Goal: Check status

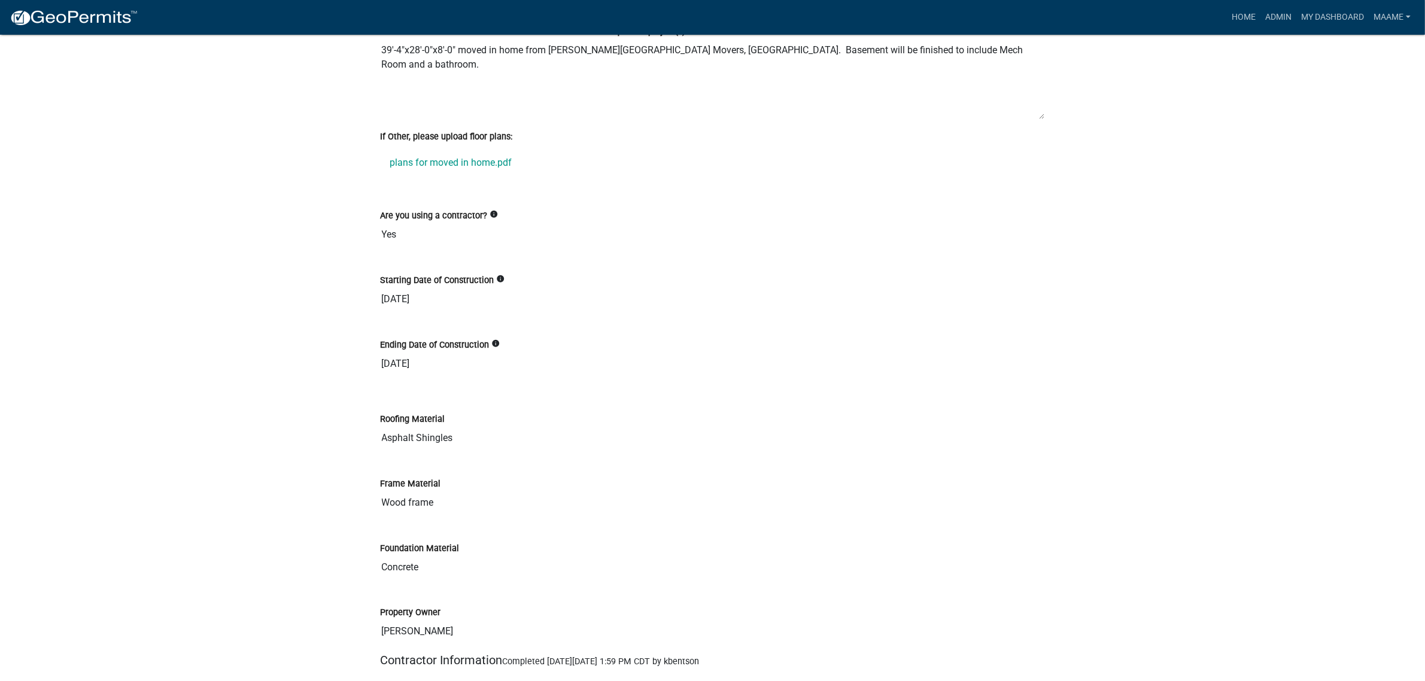
scroll to position [2244, 0]
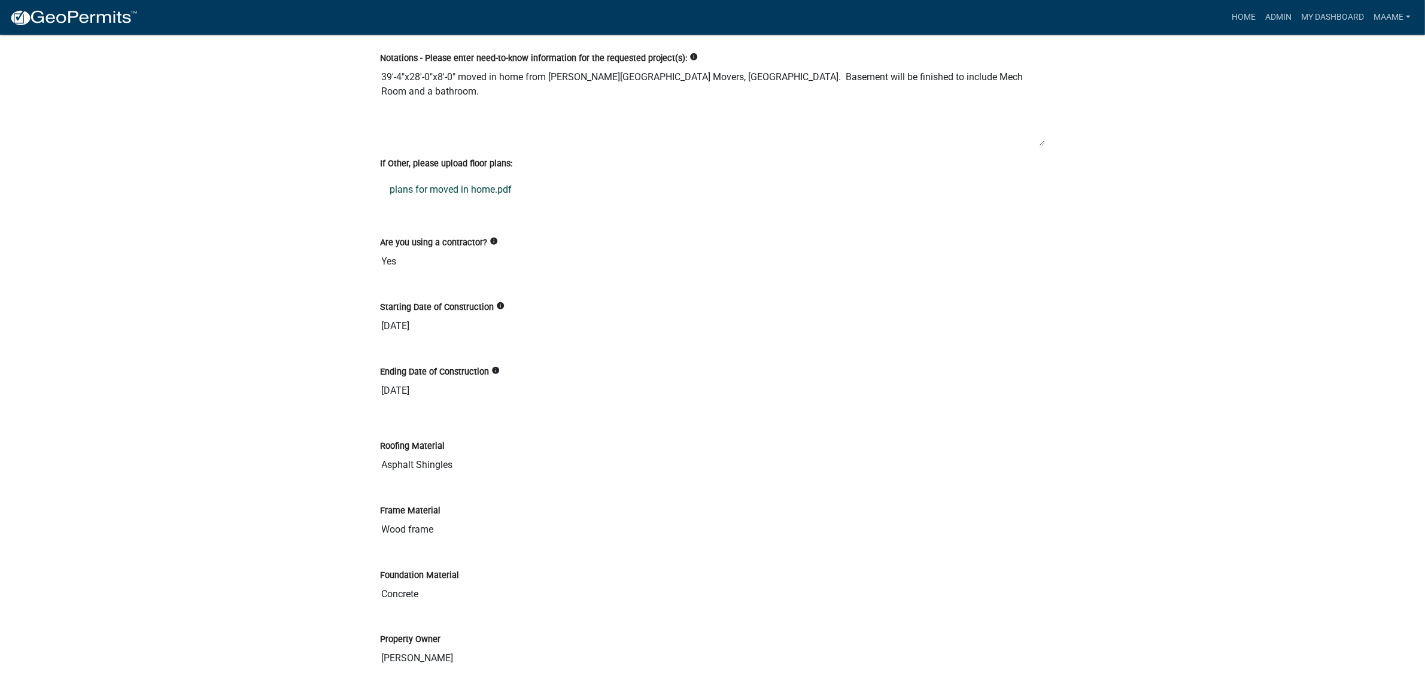
click at [398, 195] on link "plans for moved in home.pdf" at bounding box center [713, 189] width 664 height 29
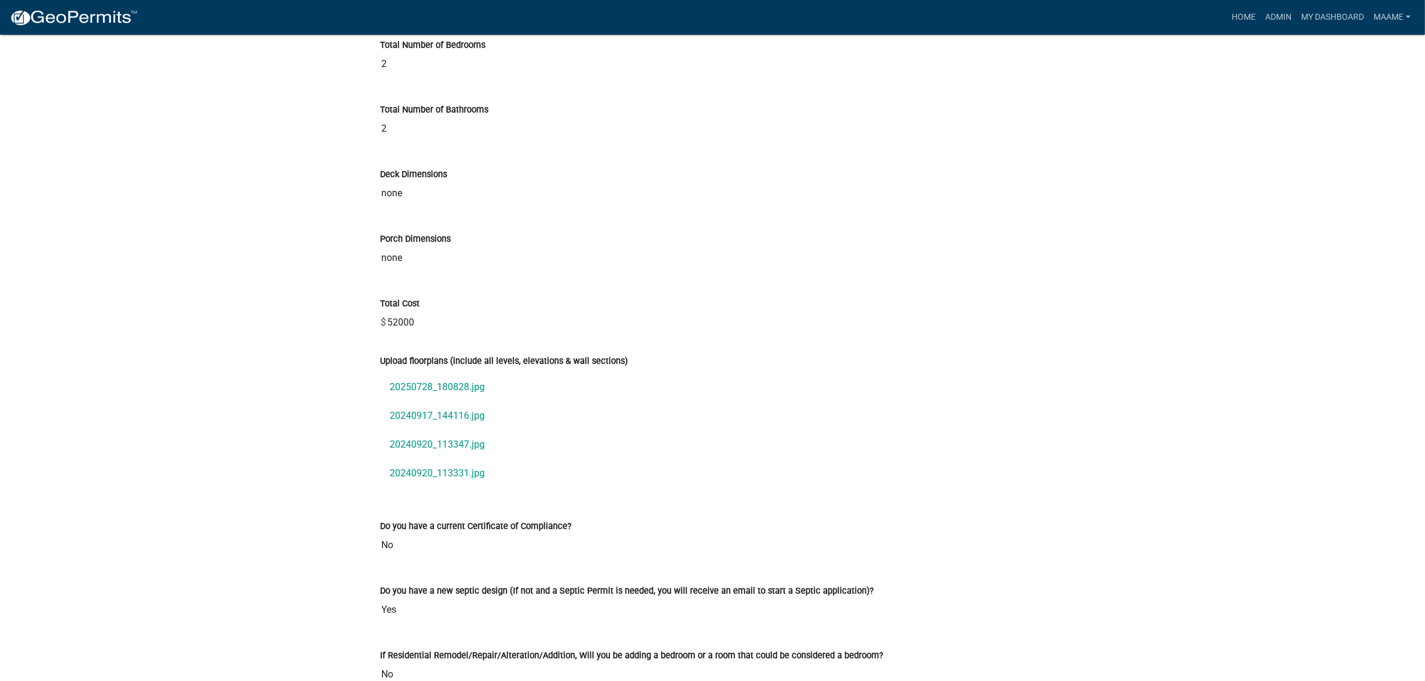
scroll to position [3889, 0]
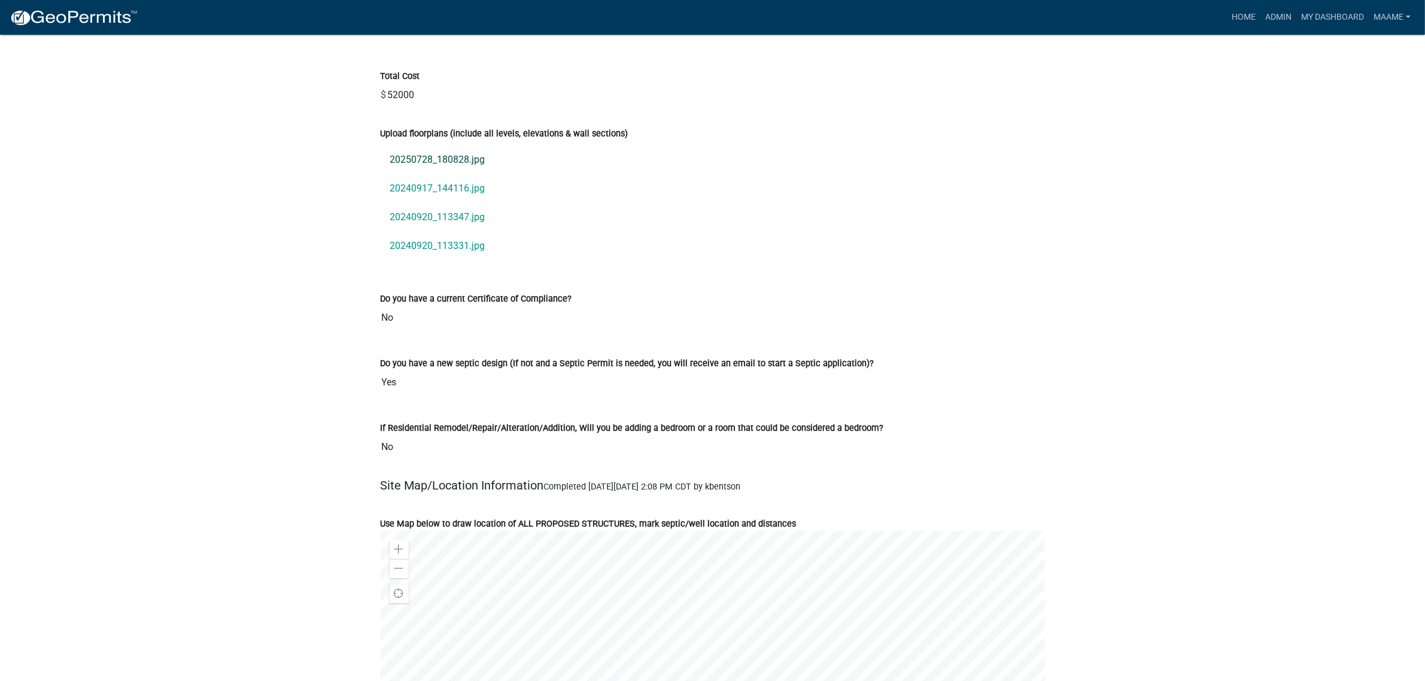
click at [431, 171] on link "20250728_180828.jpg" at bounding box center [713, 159] width 664 height 29
click at [437, 197] on link "20240917_144116.jpg" at bounding box center [713, 188] width 664 height 29
click at [424, 226] on link "20240920_113347.jpg" at bounding box center [713, 217] width 664 height 29
click at [447, 257] on link "20240920_113331.jpg" at bounding box center [713, 246] width 664 height 29
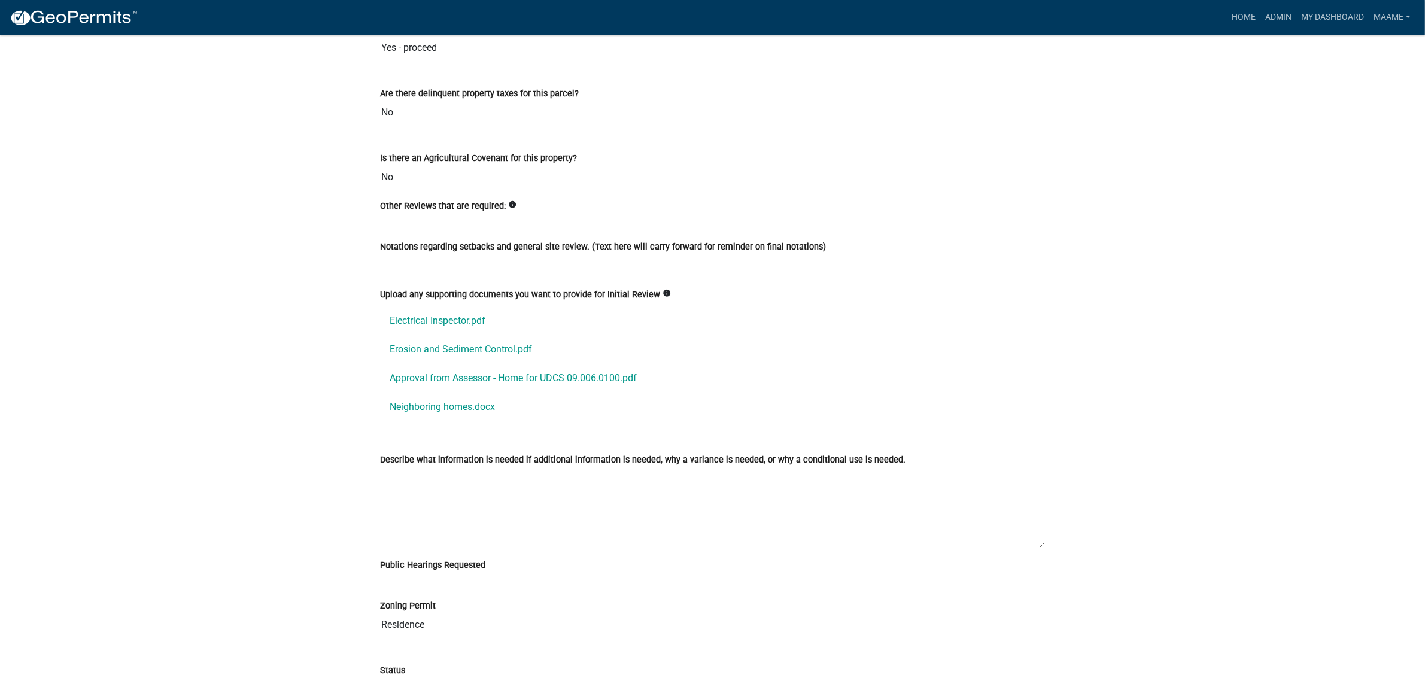
scroll to position [7030, 0]
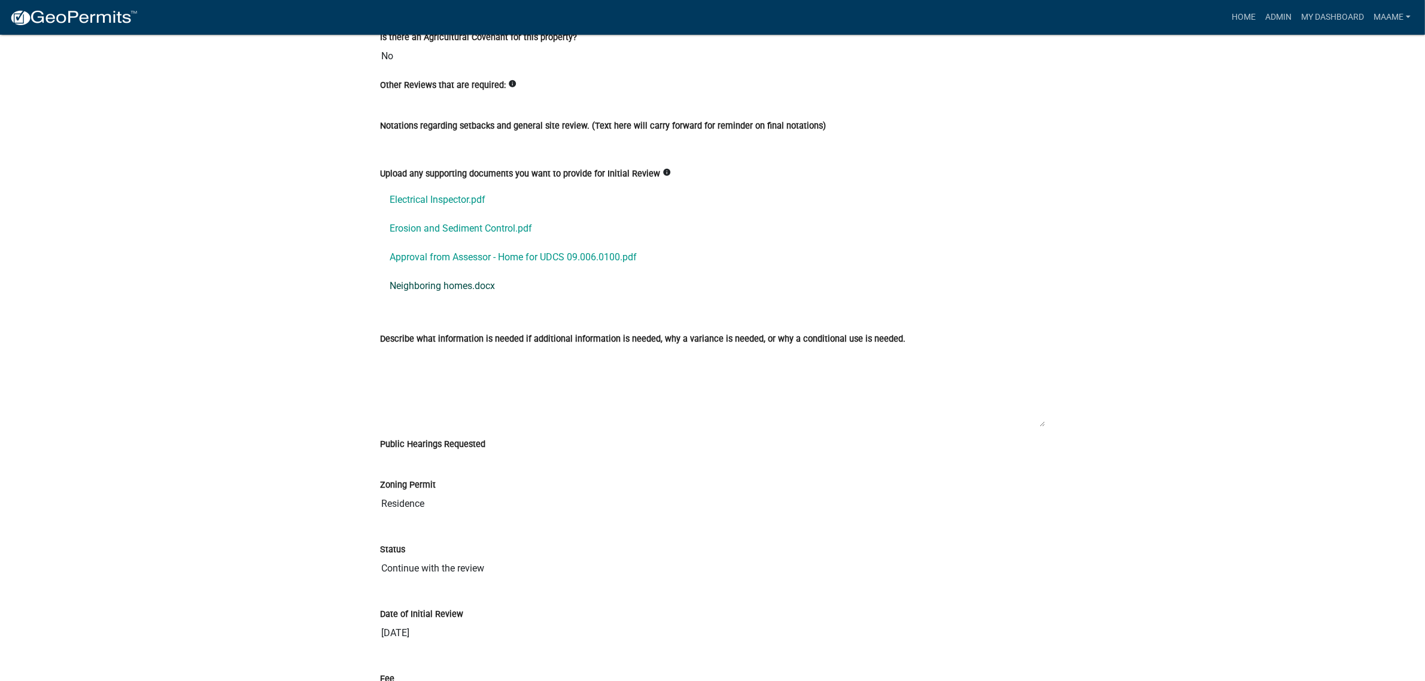
click at [432, 299] on link "Neighboring homes.docx" at bounding box center [713, 286] width 664 height 29
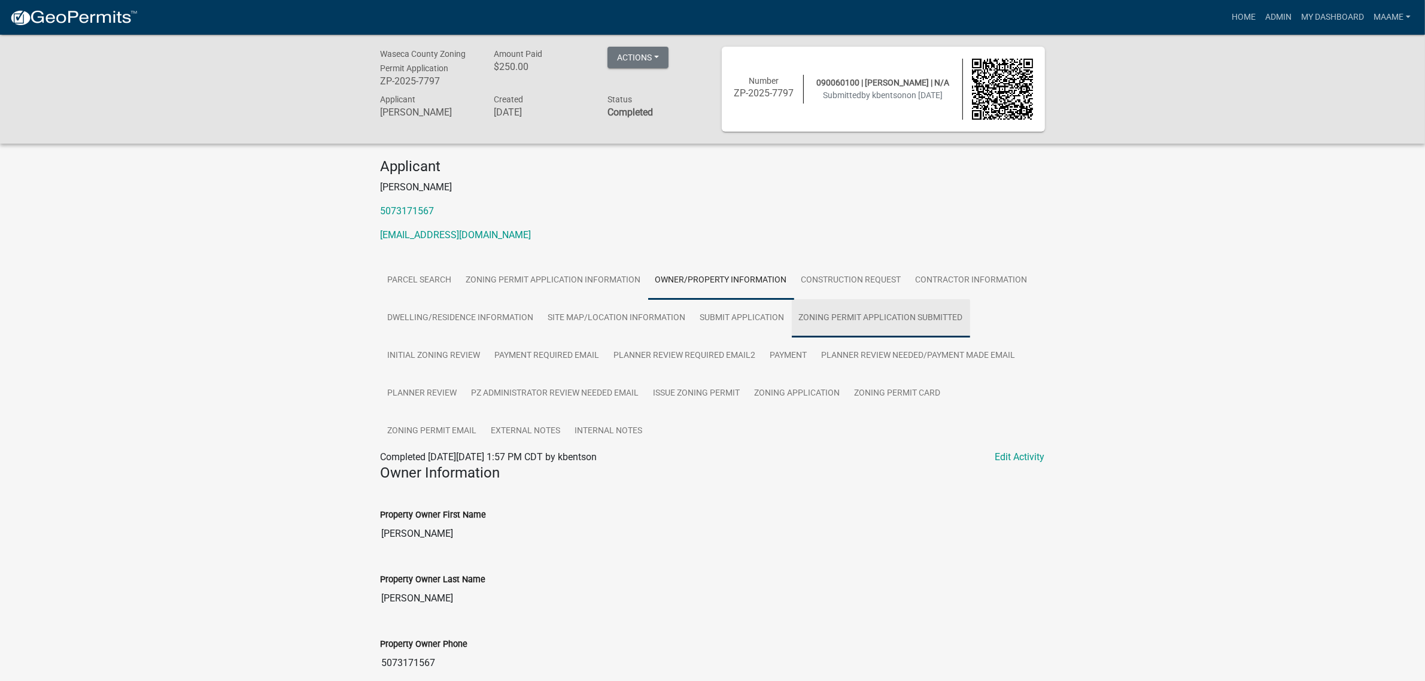
click at [878, 315] on link "Zoning Permit Application Submitted" at bounding box center [881, 318] width 178 height 38
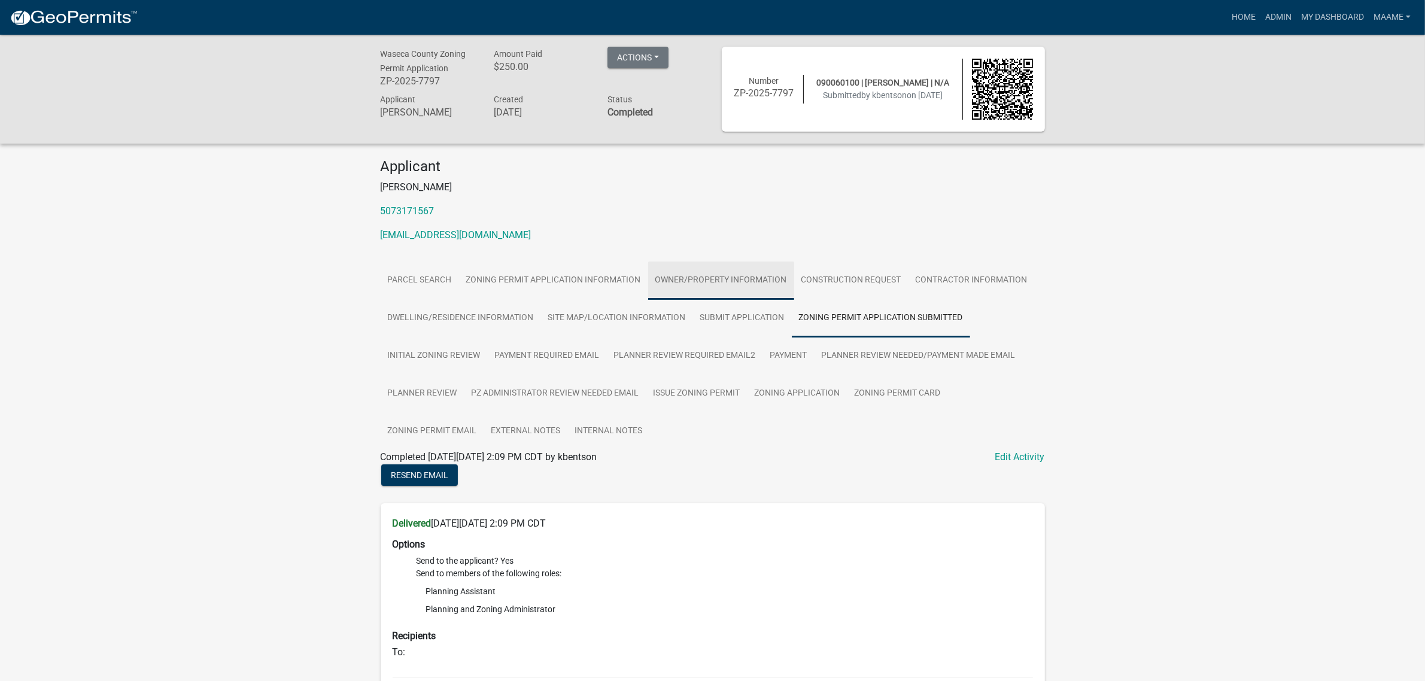
click at [753, 281] on link "Owner/Property Information" at bounding box center [721, 280] width 146 height 38
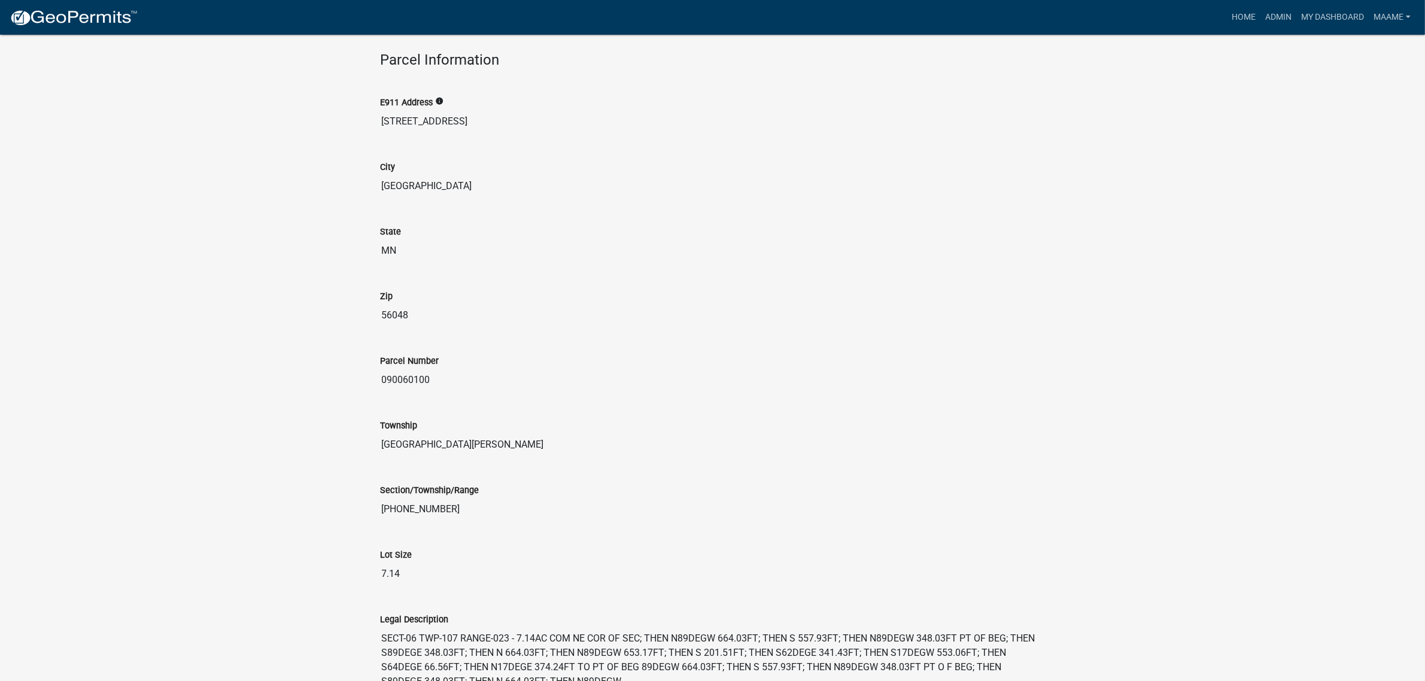
scroll to position [931, 0]
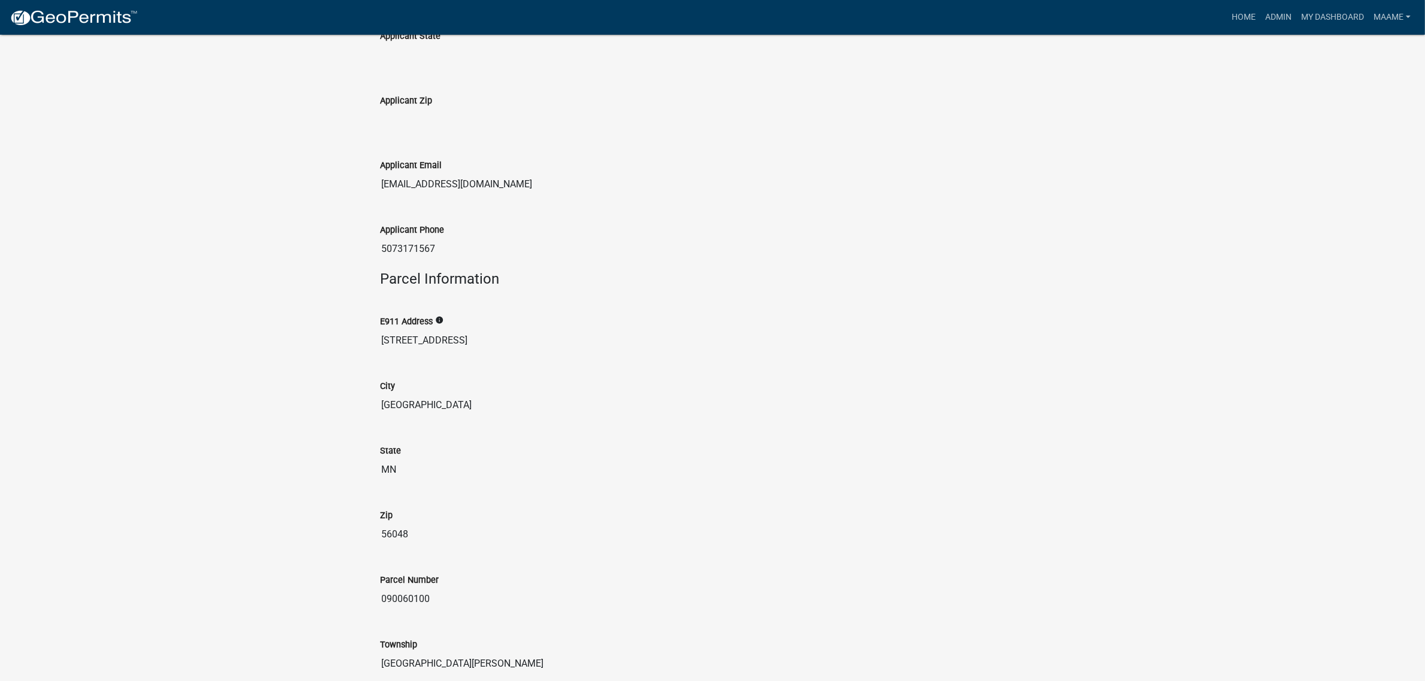
drag, startPoint x: 382, startPoint y: 340, endPoint x: 462, endPoint y: 343, distance: 80.2
click at [462, 343] on input "[STREET_ADDRESS]" at bounding box center [713, 340] width 664 height 24
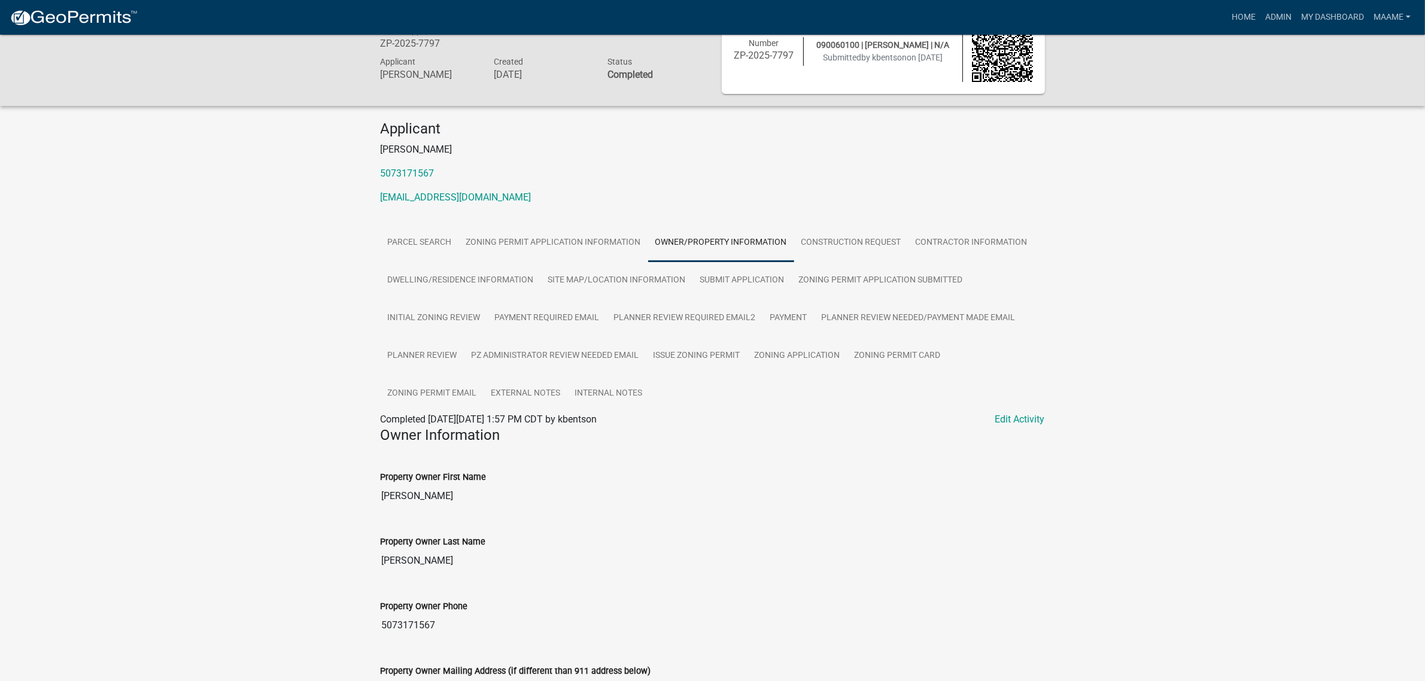
scroll to position [0, 0]
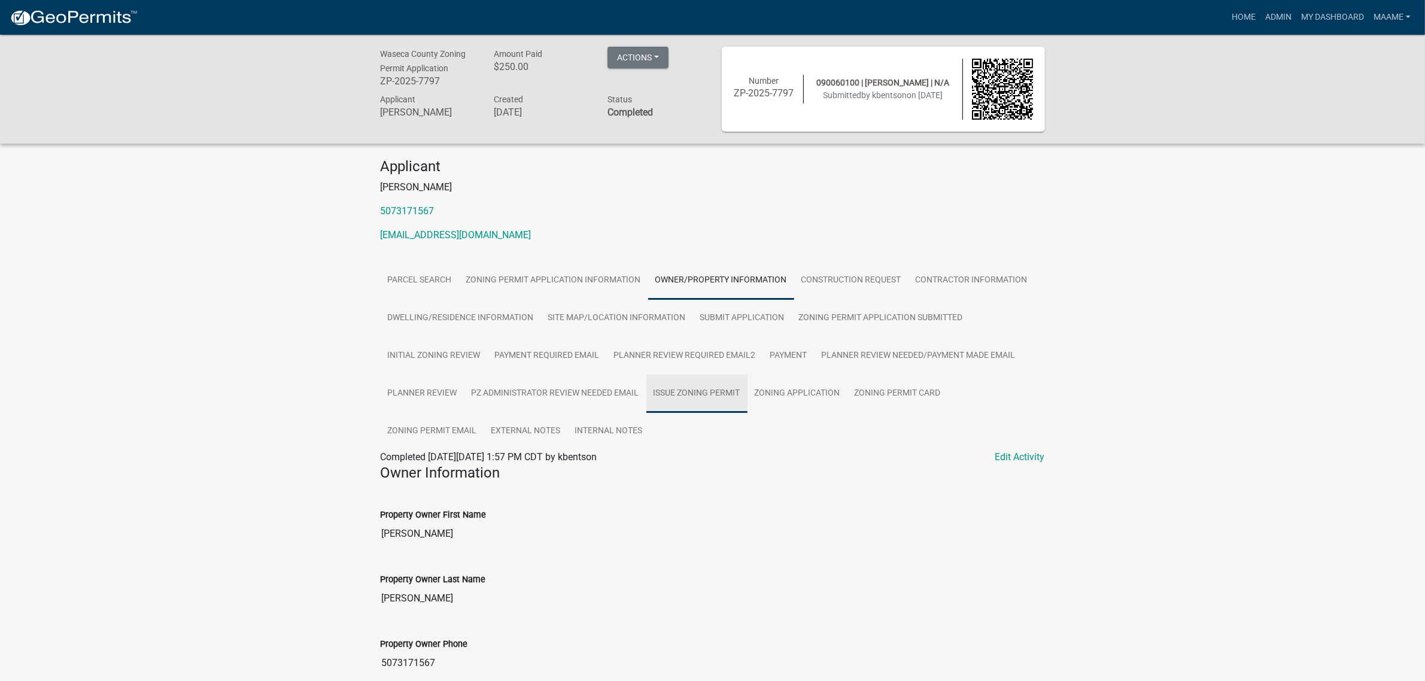
click at [683, 393] on link "Issue Zoning Permit" at bounding box center [696, 394] width 101 height 38
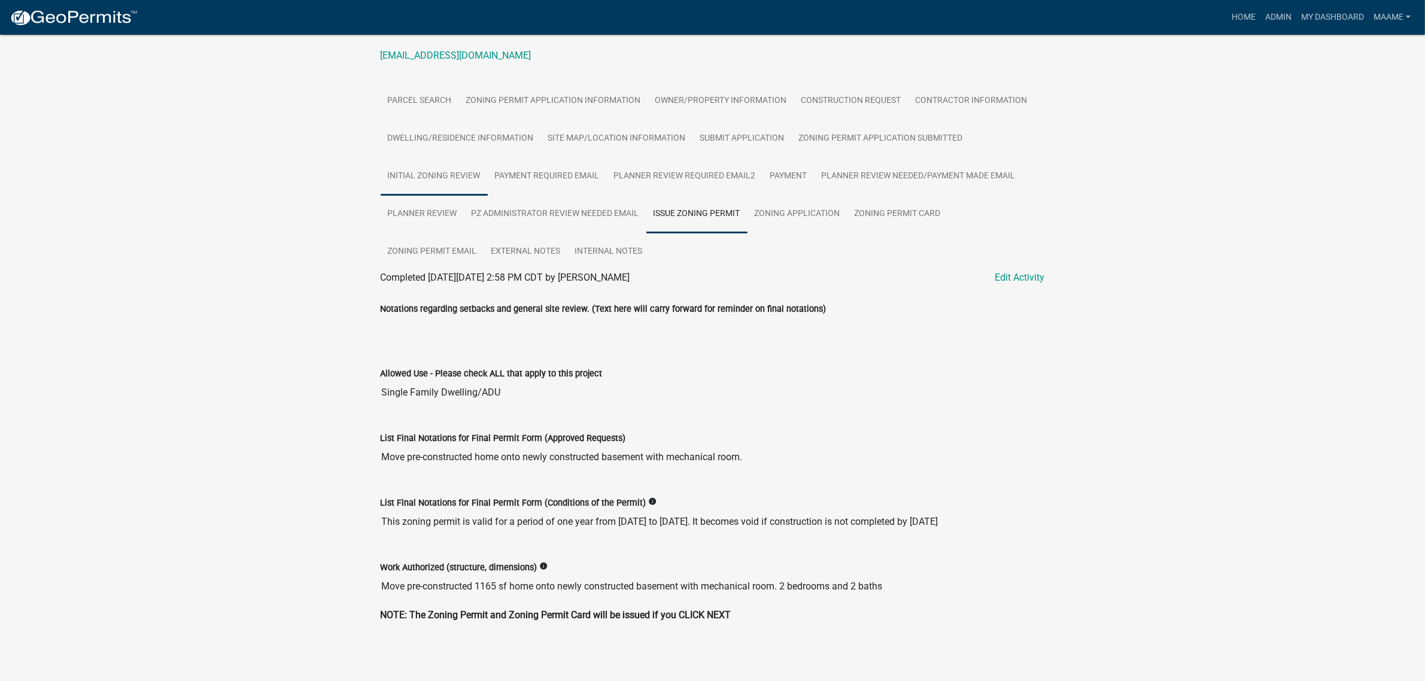
scroll to position [30, 0]
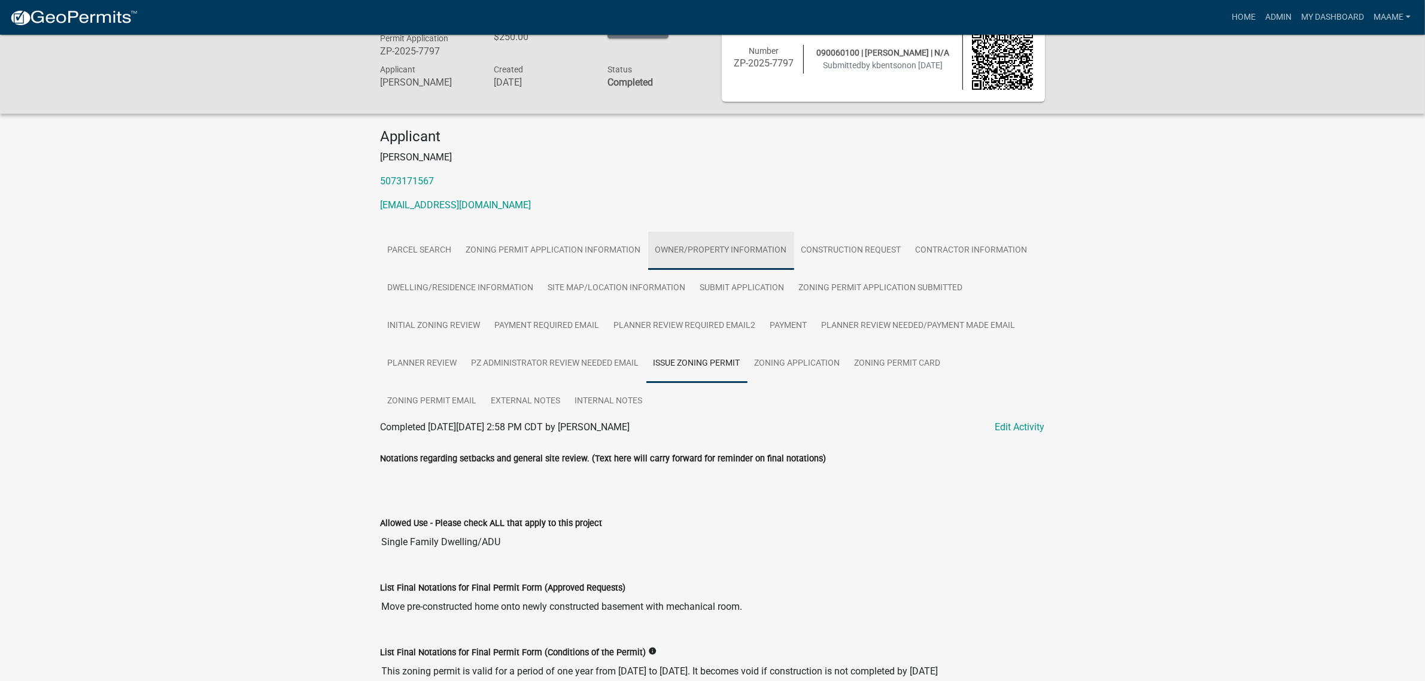
click at [719, 250] on link "Owner/Property Information" at bounding box center [721, 251] width 146 height 38
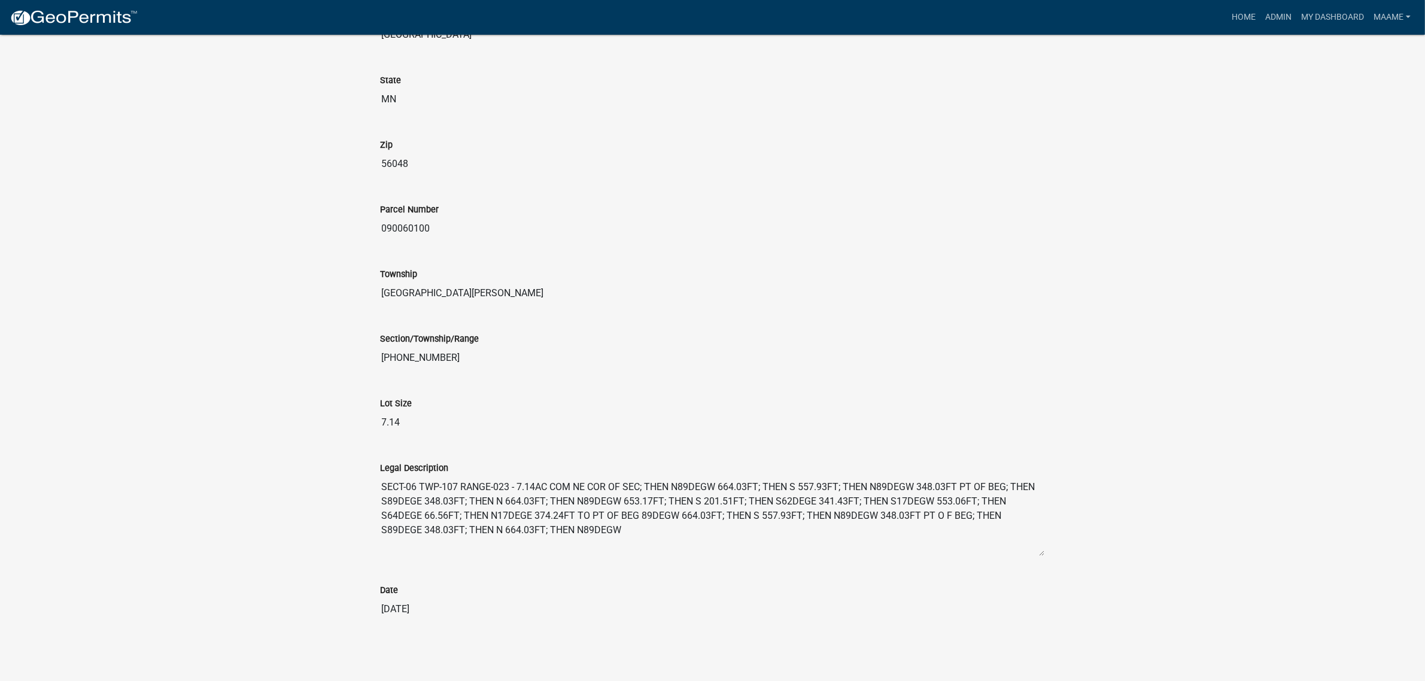
scroll to position [1081, 0]
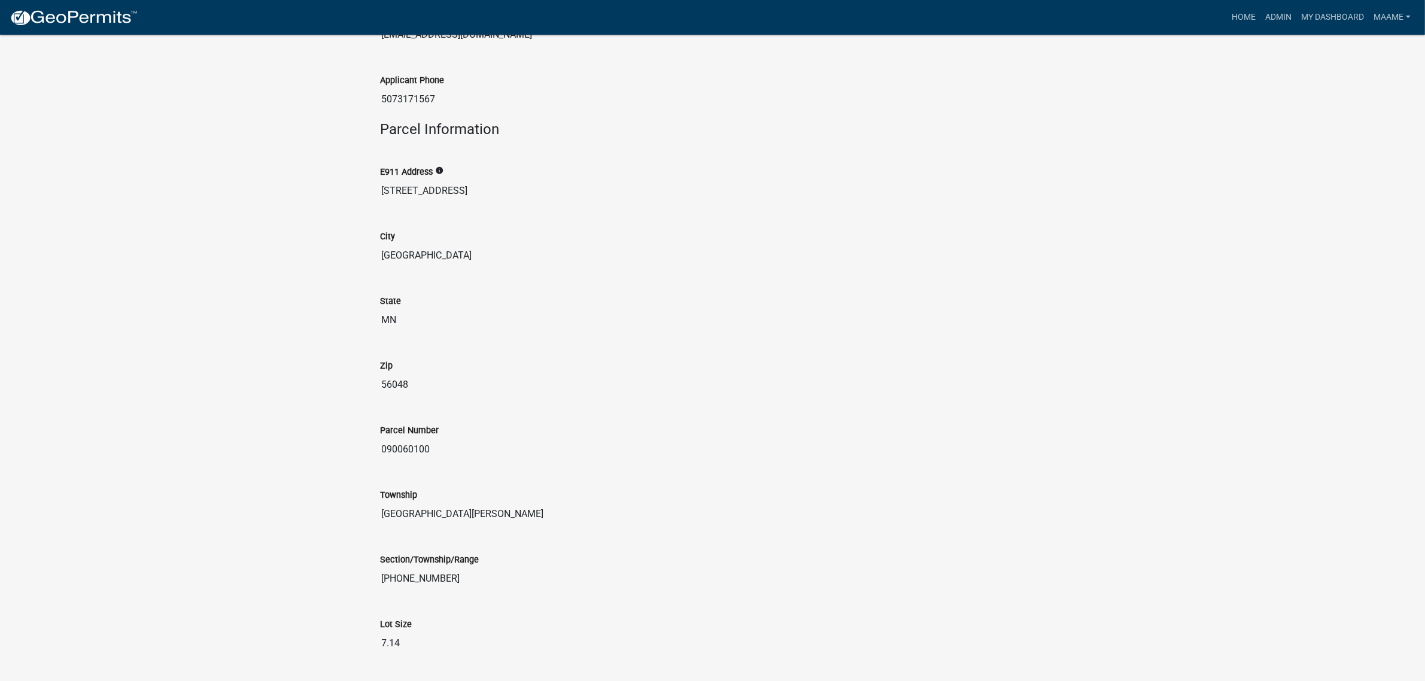
click at [391, 451] on input "090060100" at bounding box center [713, 449] width 664 height 24
